Goal: Navigation & Orientation: Find specific page/section

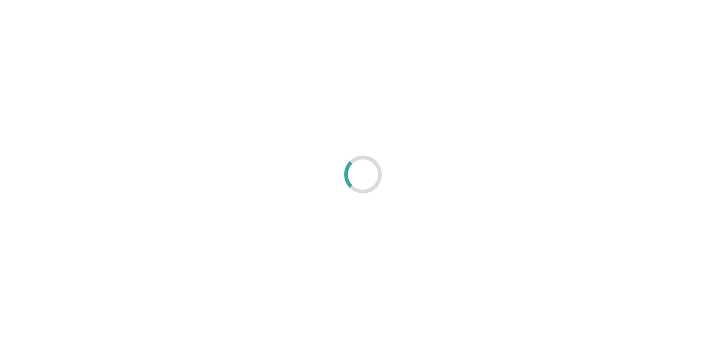
click at [507, 66] on div at bounding box center [363, 174] width 726 height 349
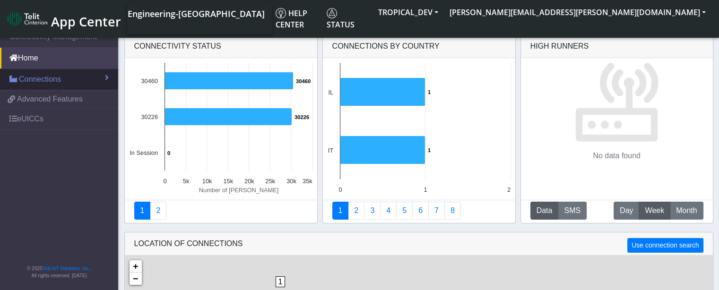
click at [34, 80] on span "Connections" at bounding box center [40, 79] width 42 height 11
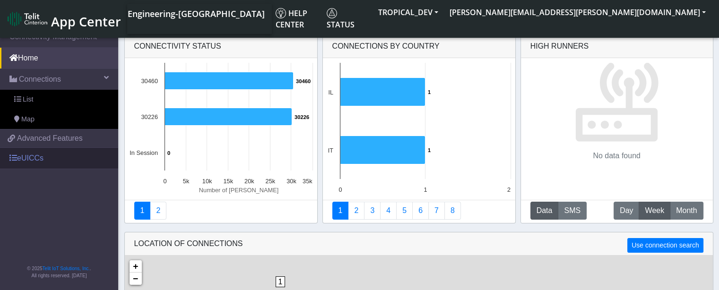
click at [30, 152] on link "eUICCs" at bounding box center [59, 158] width 118 height 21
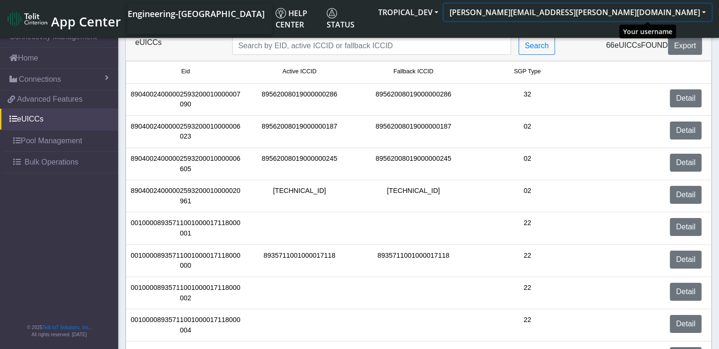
click at [643, 9] on button "vinodkumar.pattar@telit.com" at bounding box center [578, 12] width 268 height 17
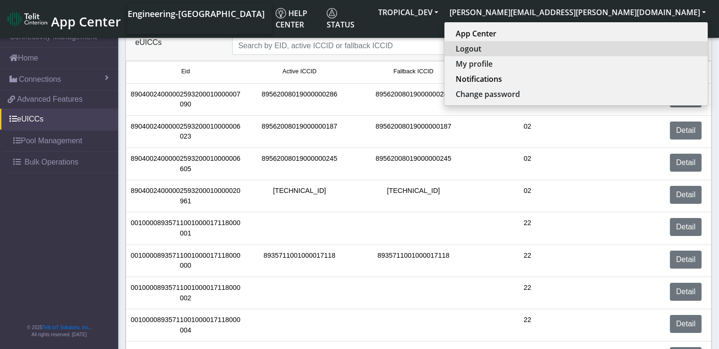
click at [609, 49] on button "Logout" at bounding box center [575, 48] width 263 height 15
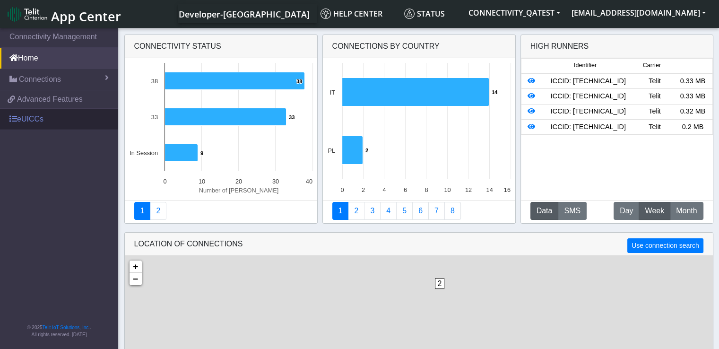
click at [31, 120] on link "eUICCs" at bounding box center [59, 119] width 118 height 21
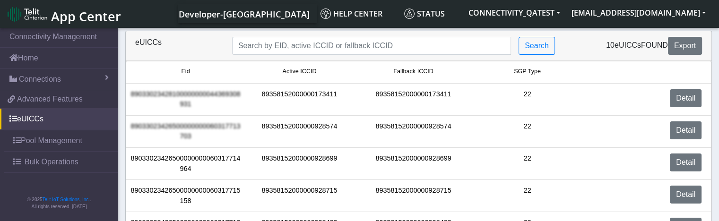
click at [64, 221] on nav "Connectivity Management Home Connections List Map 3e9992a52b2f373e9a1d3ff9bdd27…" at bounding box center [59, 125] width 118 height 199
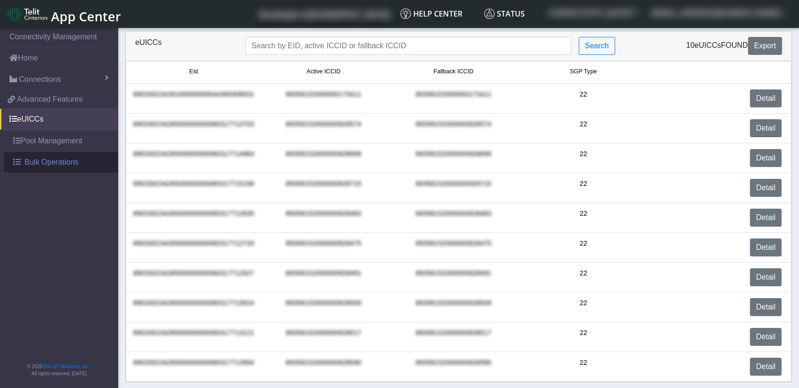
click at [76, 160] on span "Bulk Operations" at bounding box center [52, 162] width 54 height 11
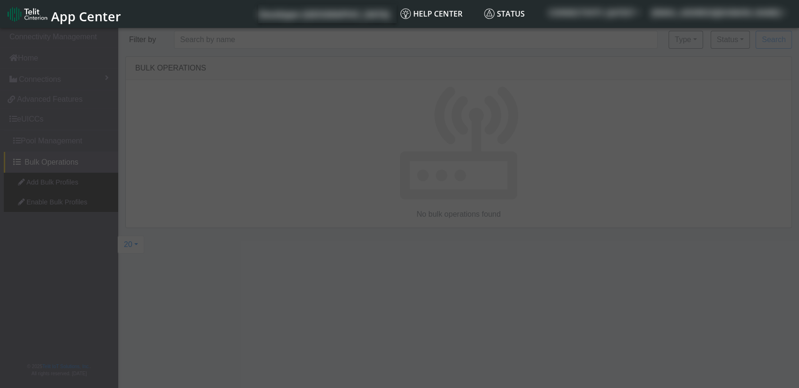
click at [191, 221] on div at bounding box center [399, 208] width 799 height 365
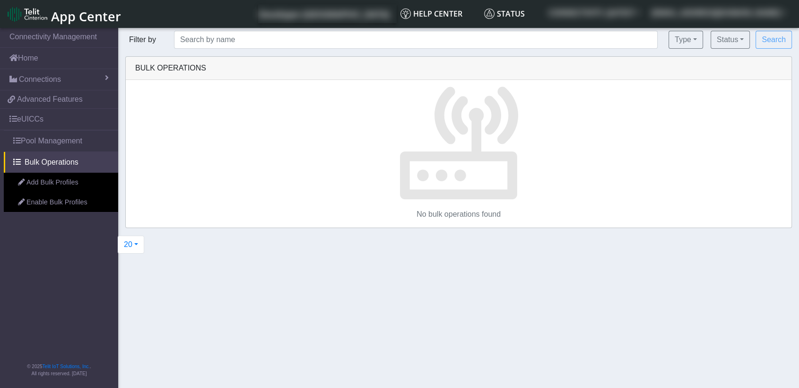
click at [708, 221] on div "20 20 50 100 200 500 1000" at bounding box center [458, 248] width 681 height 26
click at [530, 175] on p at bounding box center [459, 140] width 666 height 121
click at [553, 159] on p at bounding box center [459, 140] width 666 height 121
click at [726, 16] on button "rashmi.suresh@telit.com" at bounding box center [719, 12] width 146 height 17
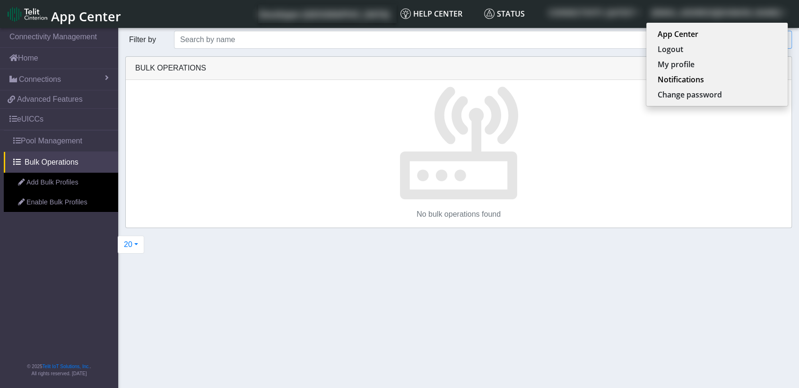
click at [473, 221] on div "20 20 50 100 200 500 1000" at bounding box center [458, 248] width 681 height 26
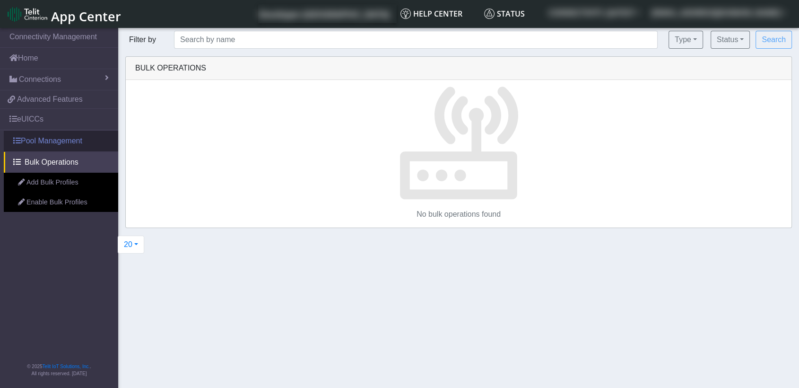
click at [54, 143] on link "Pool Management" at bounding box center [61, 140] width 114 height 21
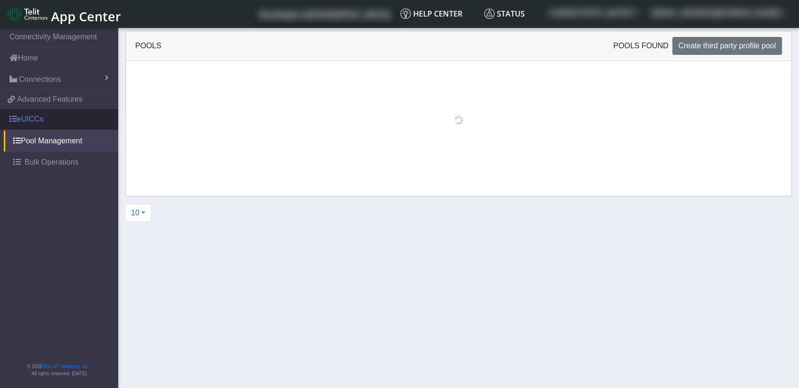
click at [49, 112] on link "eUICCs" at bounding box center [59, 119] width 118 height 21
